Goal: Navigation & Orientation: Go to known website

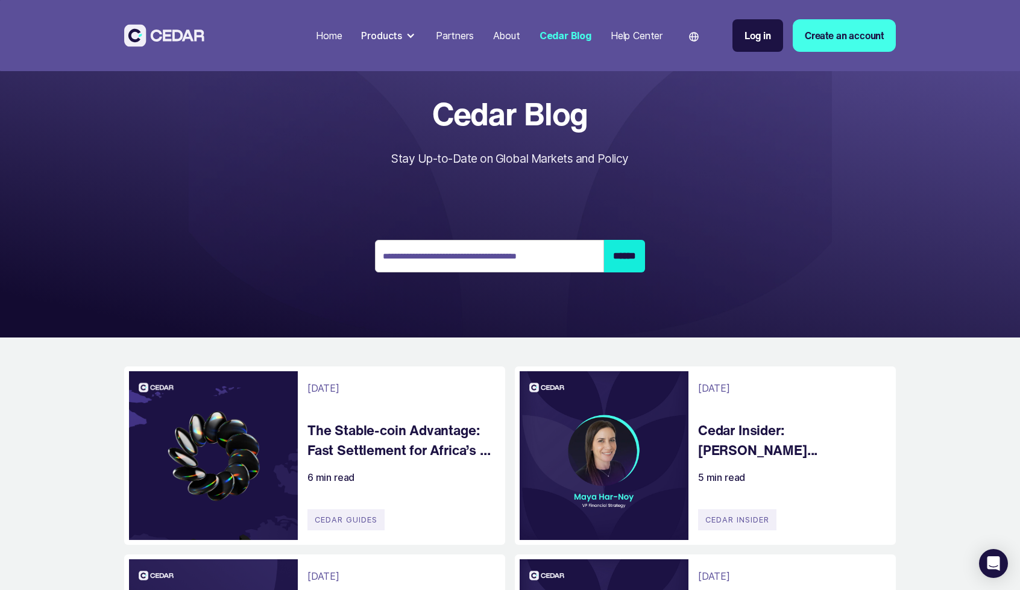
scroll to position [1883, 0]
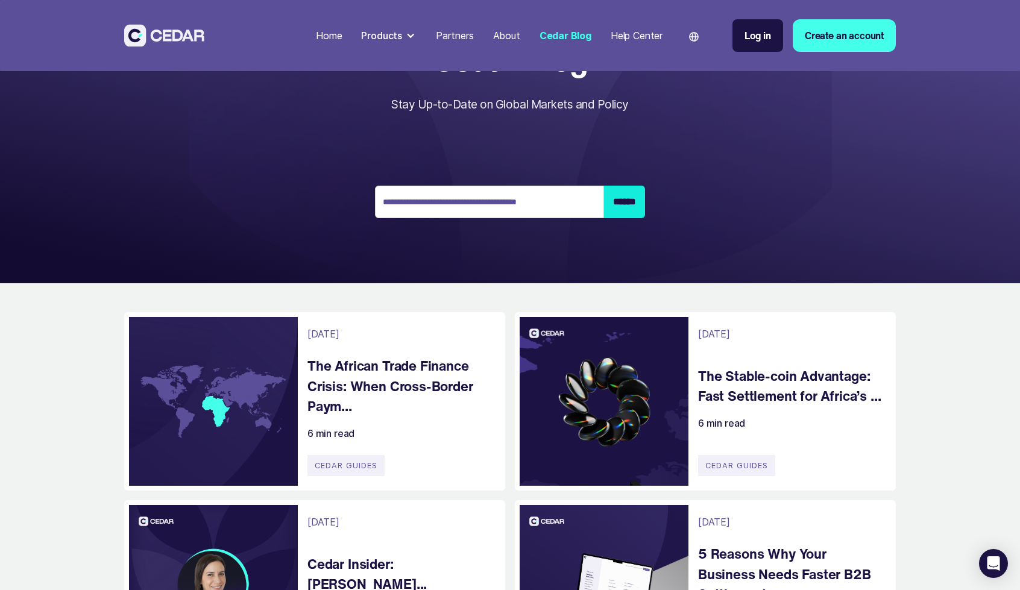
scroll to position [181, 0]
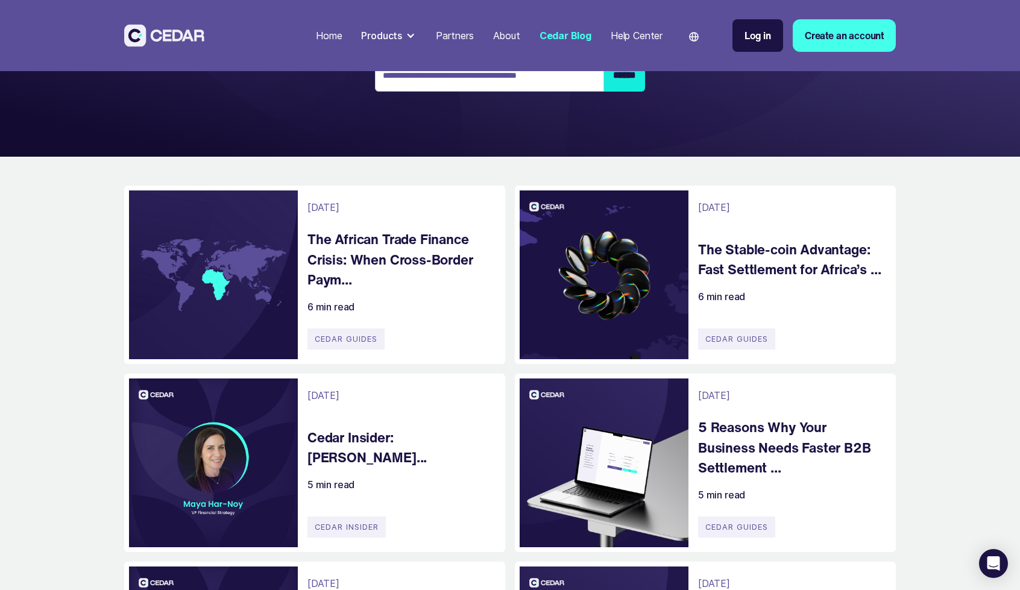
click at [0, 409] on div "Home Products Send Receive Cards Partners About Cedar Blog Help Center Language…" at bounding box center [510, 405] width 1020 height 1172
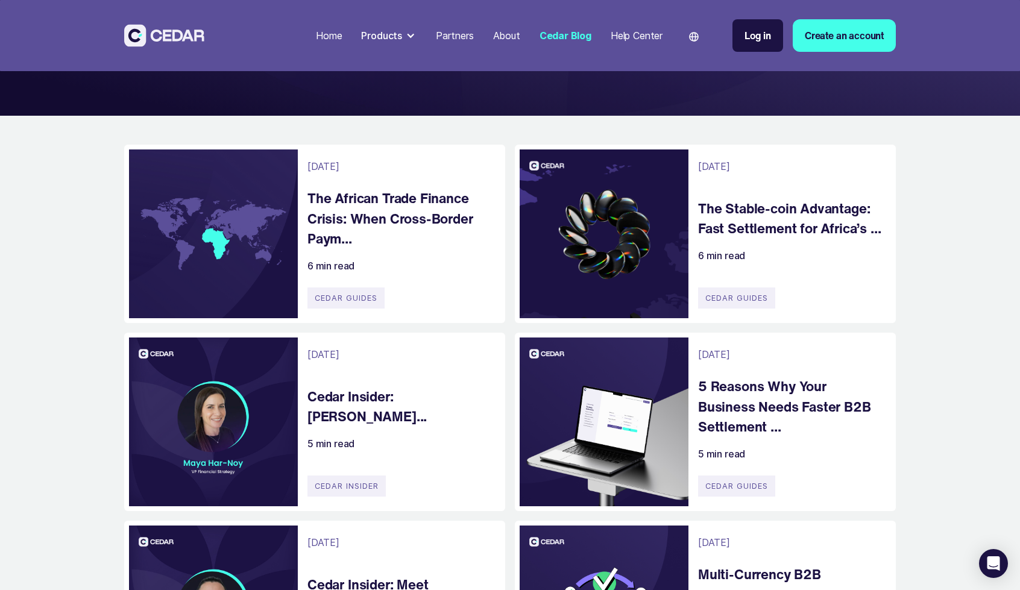
scroll to position [0, 0]
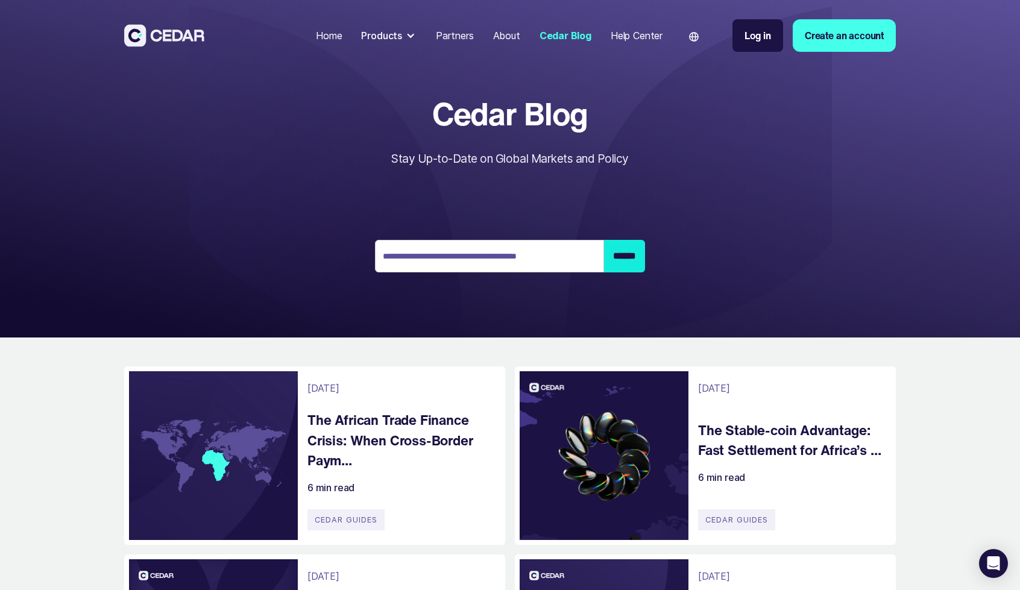
click at [326, 38] on div "Home" at bounding box center [329, 35] width 26 height 14
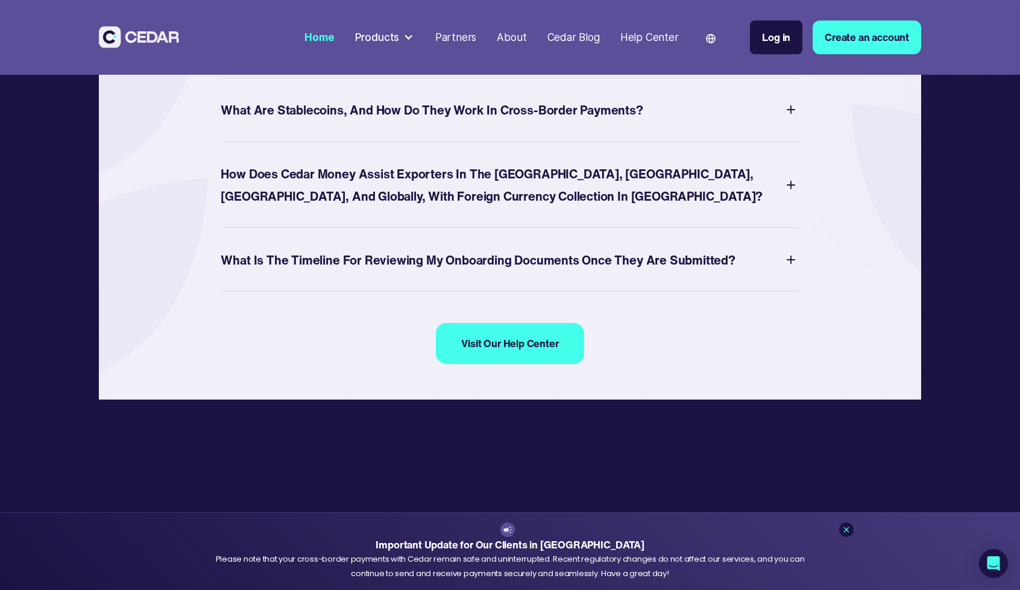
scroll to position [4597, 0]
